Goal: Find specific page/section: Find specific page/section

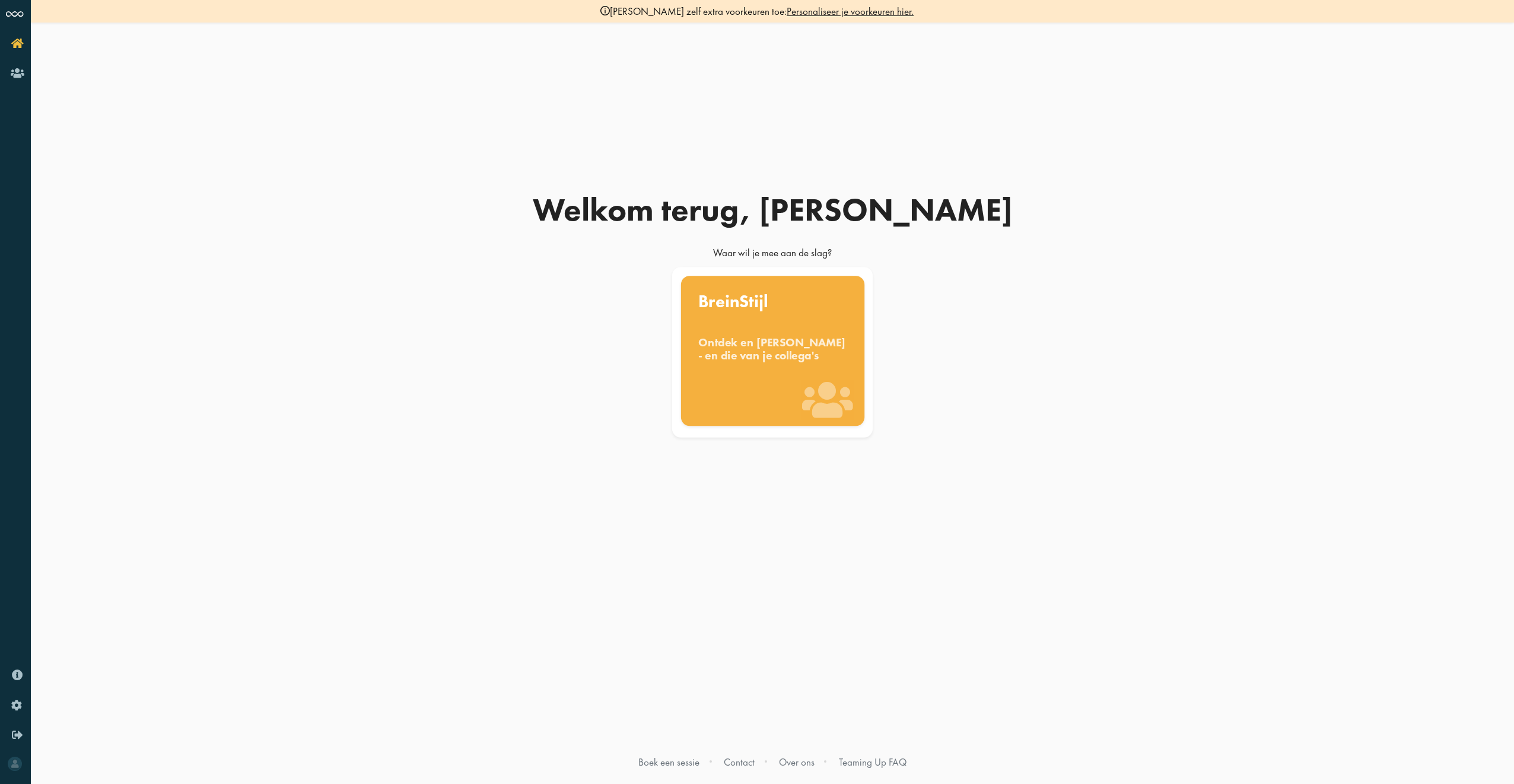
click at [742, 396] on div "BreinStijl Ontdek en benut jouw denkstijl - en die van je collega's" at bounding box center [772, 351] width 183 height 150
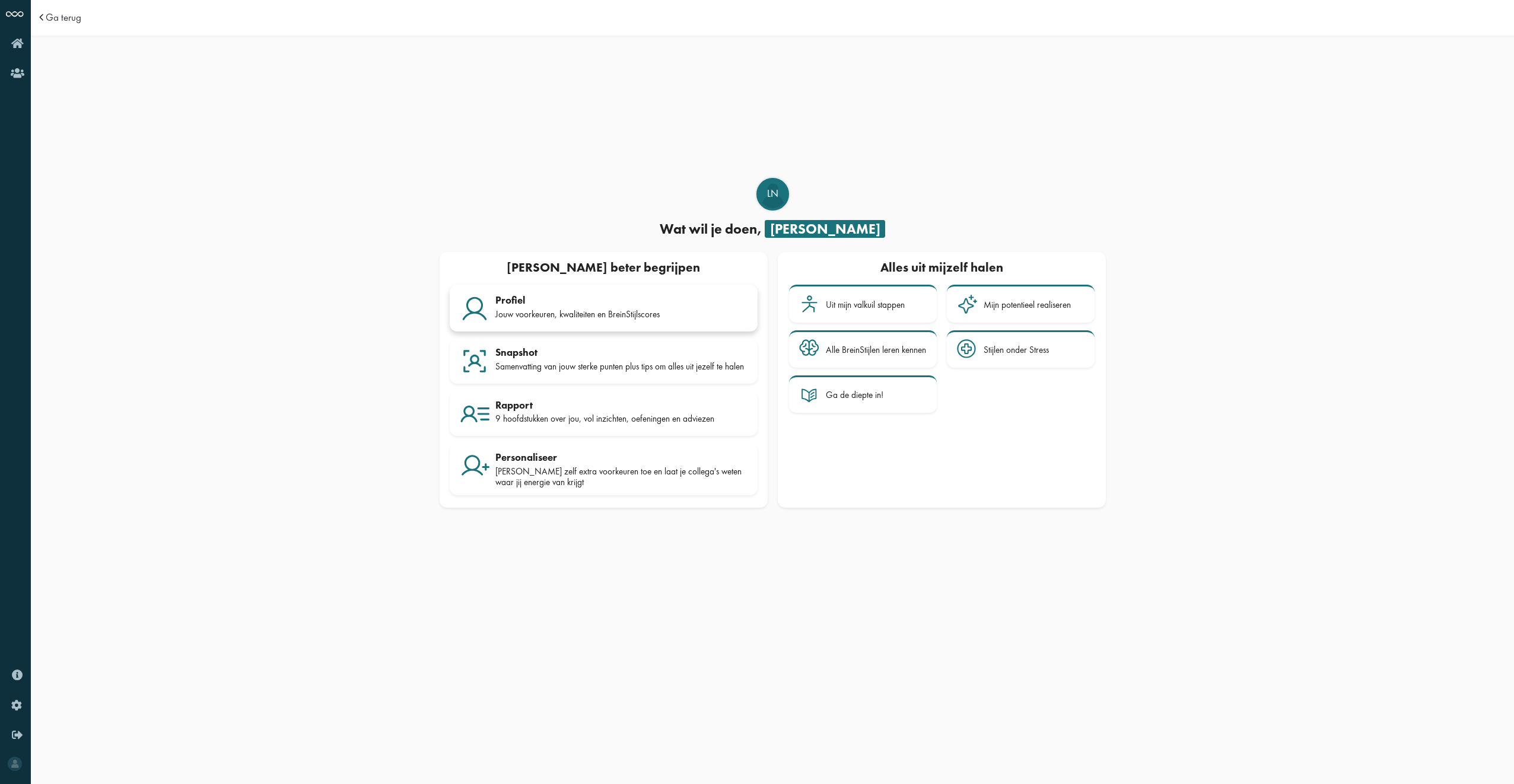
click at [571, 309] on div "Jouw voorkeuren, kwaliteiten en BreinStijlscores" at bounding box center [622, 314] width 252 height 11
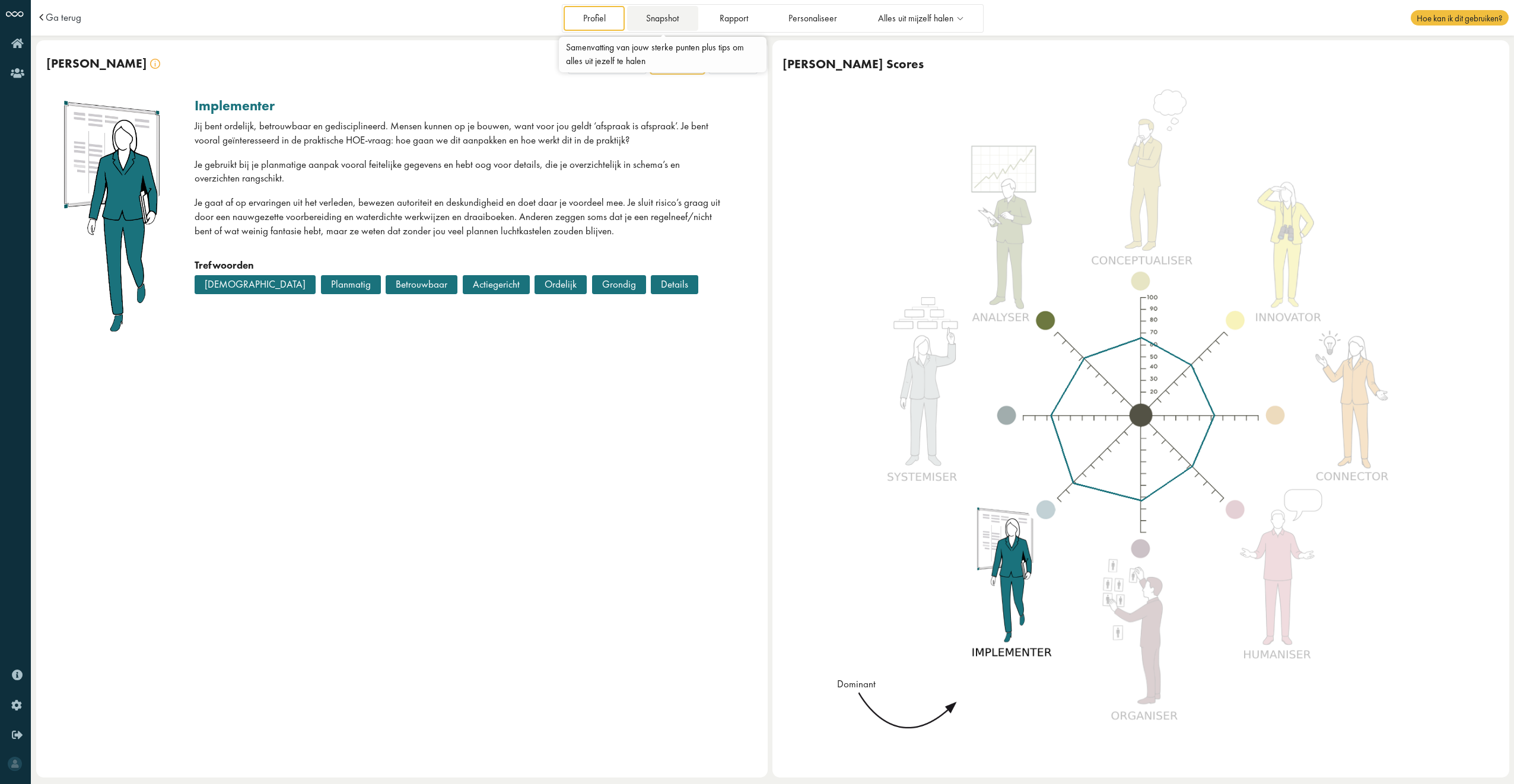
click at [670, 23] on link "Snapshot" at bounding box center [662, 18] width 71 height 24
